Goal: Check status: Check status

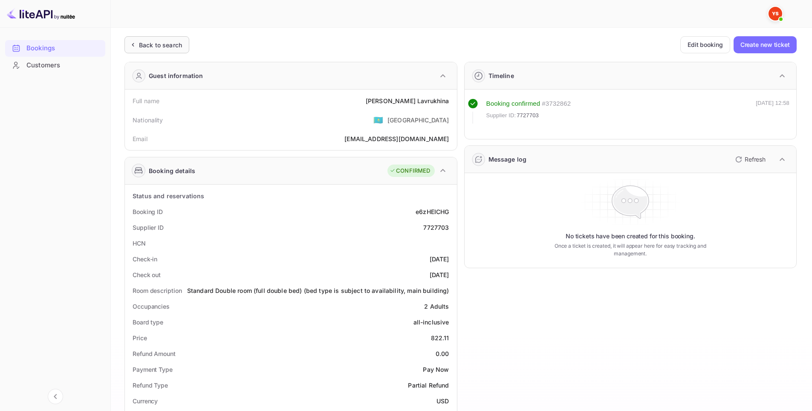
click at [168, 46] on div "Back to search" at bounding box center [160, 44] width 43 height 9
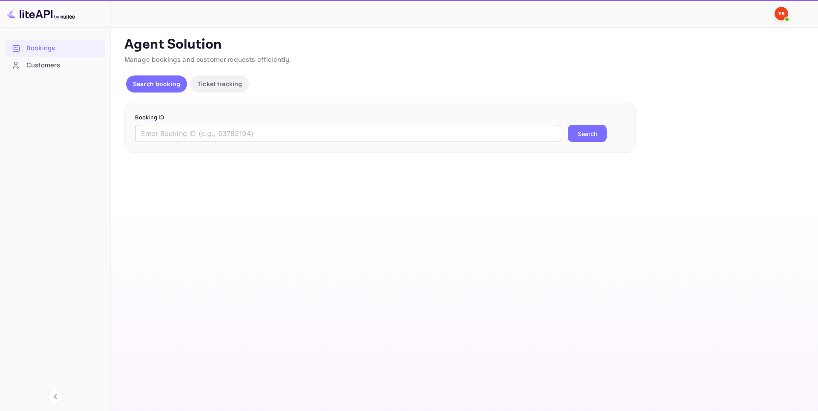
click at [285, 135] on input "text" at bounding box center [348, 133] width 426 height 17
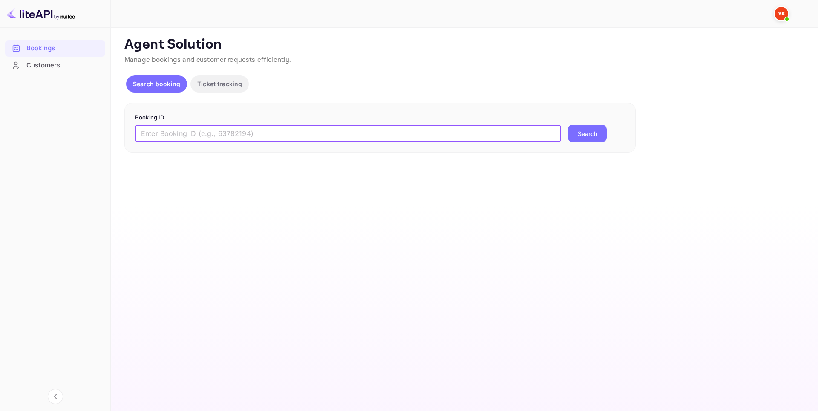
paste input "9526944"
type input "9526944"
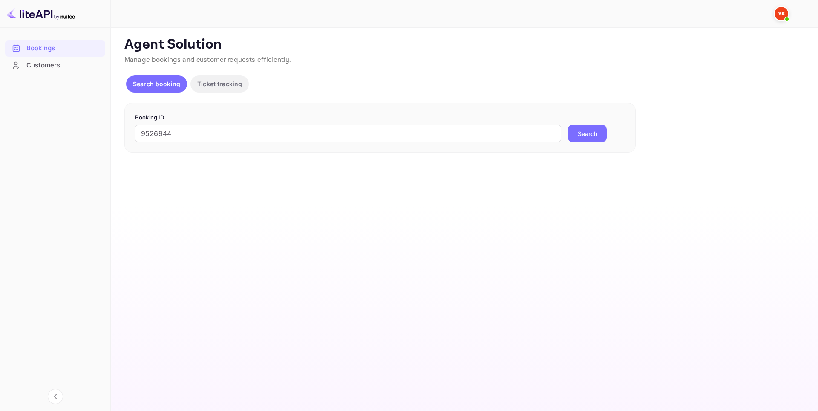
click at [601, 136] on button "Search" at bounding box center [587, 133] width 39 height 17
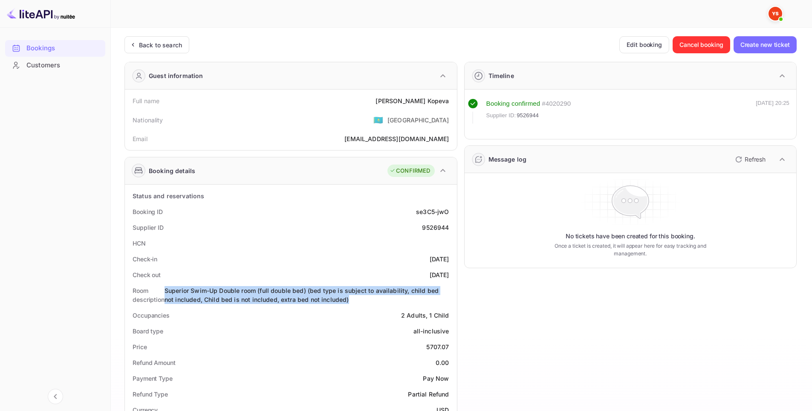
drag, startPoint x: 336, startPoint y: 299, endPoint x: 164, endPoint y: 292, distance: 171.9
click at [164, 292] on div "Superior Swim-Up Double room (full double bed) (bed type is subject to availabi…" at bounding box center [306, 295] width 285 height 18
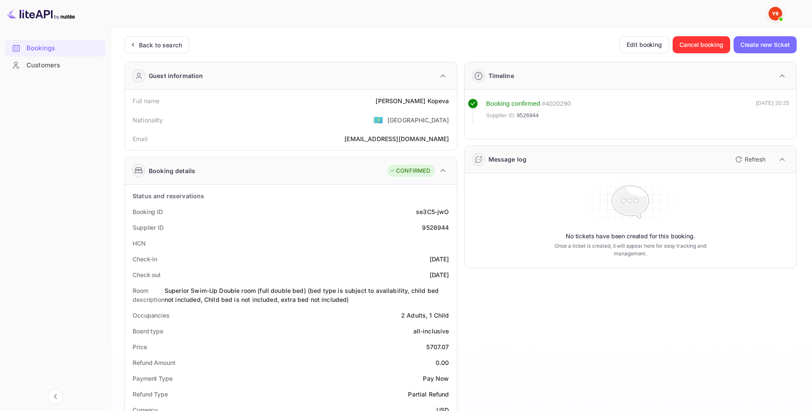
click at [431, 226] on div "9526944" at bounding box center [435, 227] width 27 height 9
copy div "9526944"
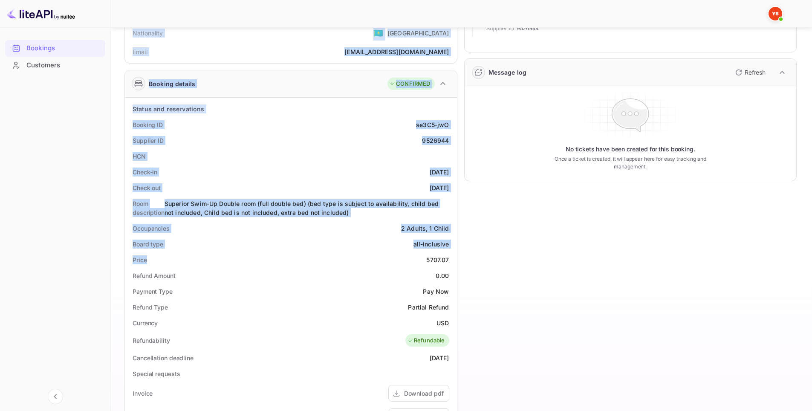
scroll to position [256, 0]
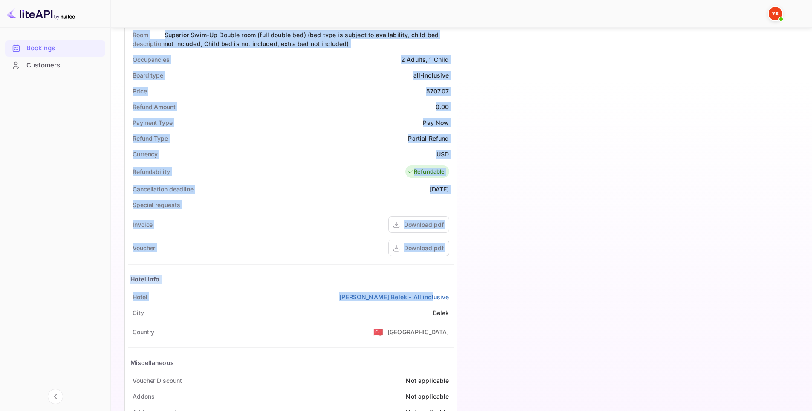
drag, startPoint x: 209, startPoint y: 117, endPoint x: 450, endPoint y: 300, distance: 302.3
click at [450, 300] on div "Guest information Full name [PERSON_NAME] Nationality 🇰🇿 [DEMOGRAPHIC_DATA] Ema…" at bounding box center [288, 114] width 340 height 630
copy div "Full name [PERSON_NAME] Nationality 🇰🇿 [DEMOGRAPHIC_DATA] Email [EMAIL_ADDRESS]…"
